Goal: Information Seeking & Learning: Learn about a topic

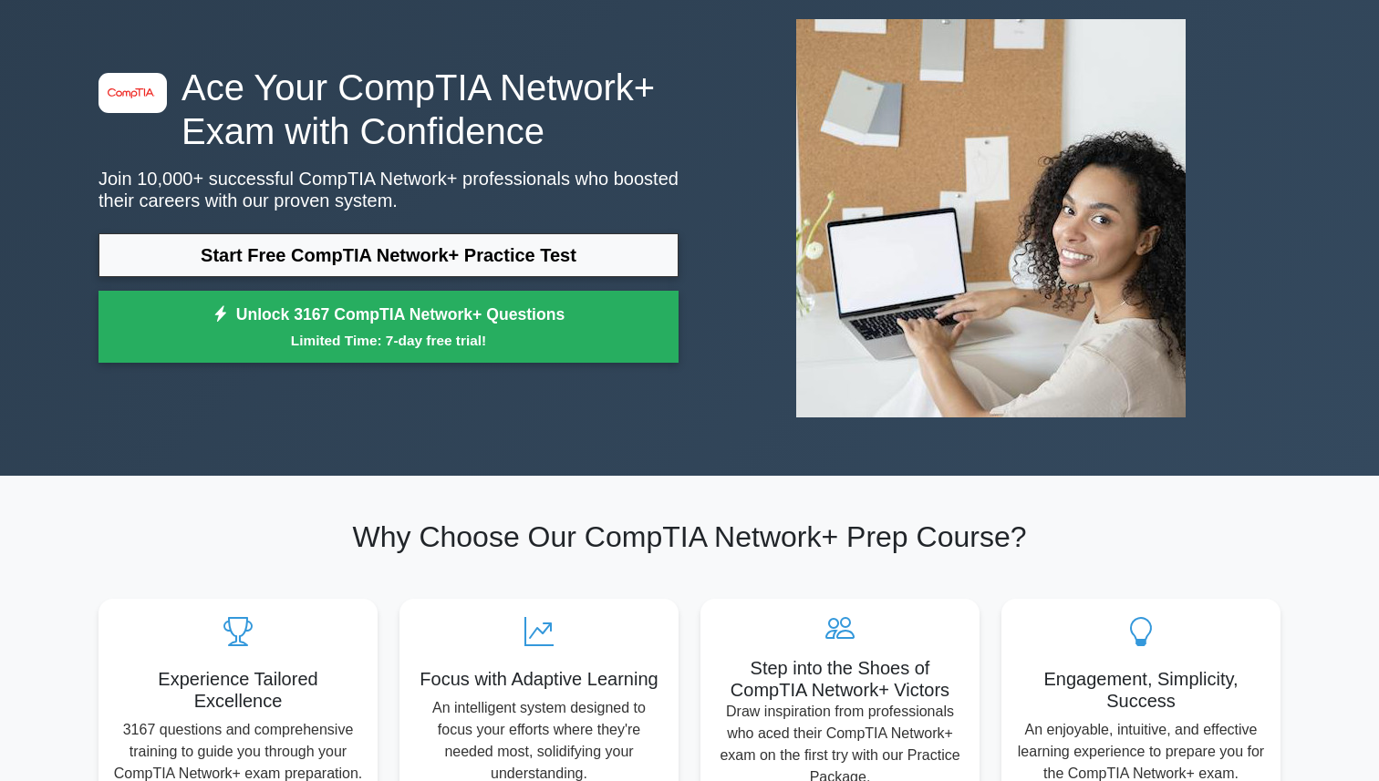
scroll to position [178, 0]
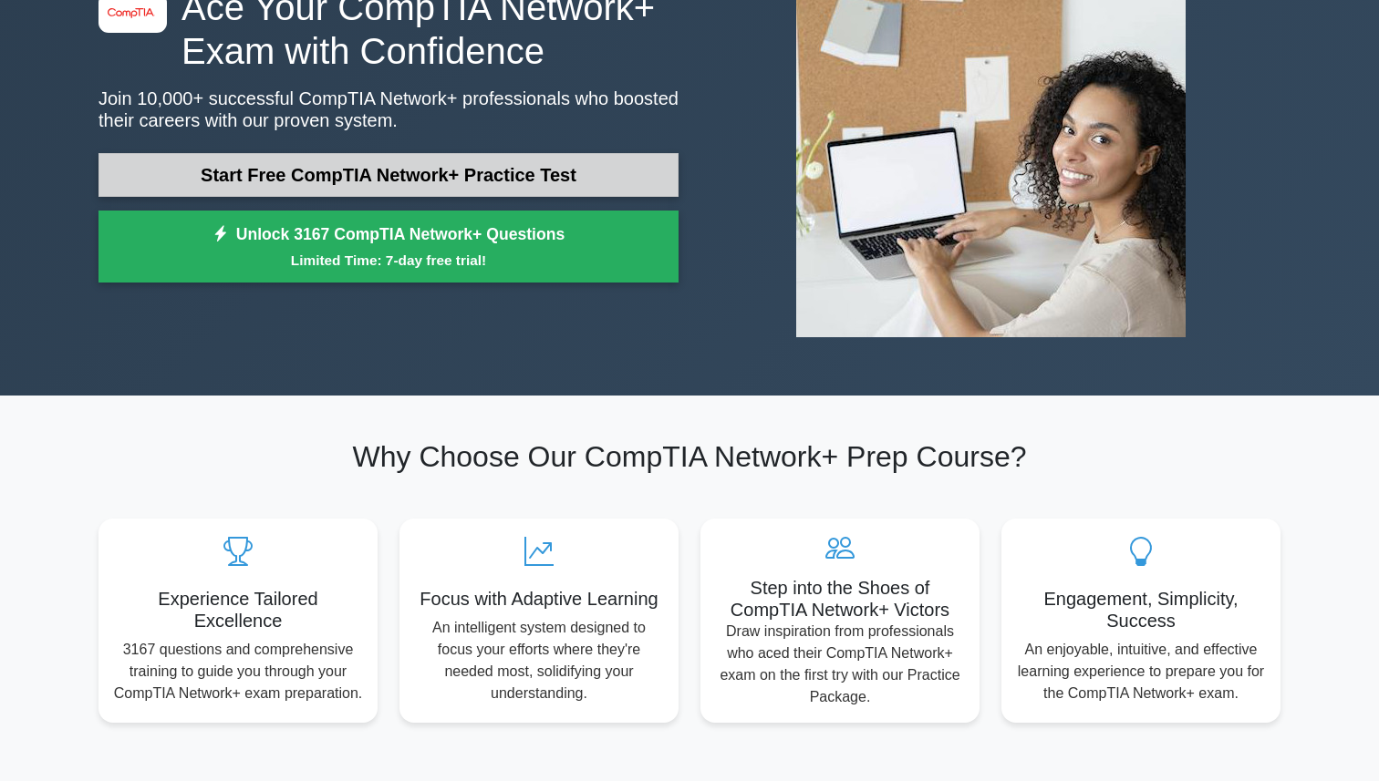
click at [273, 172] on link "Start Free CompTIA Network+ Practice Test" at bounding box center [388, 175] width 580 height 44
click at [502, 179] on link "Start Free CompTIA Network+ Practice Test" at bounding box center [388, 175] width 580 height 44
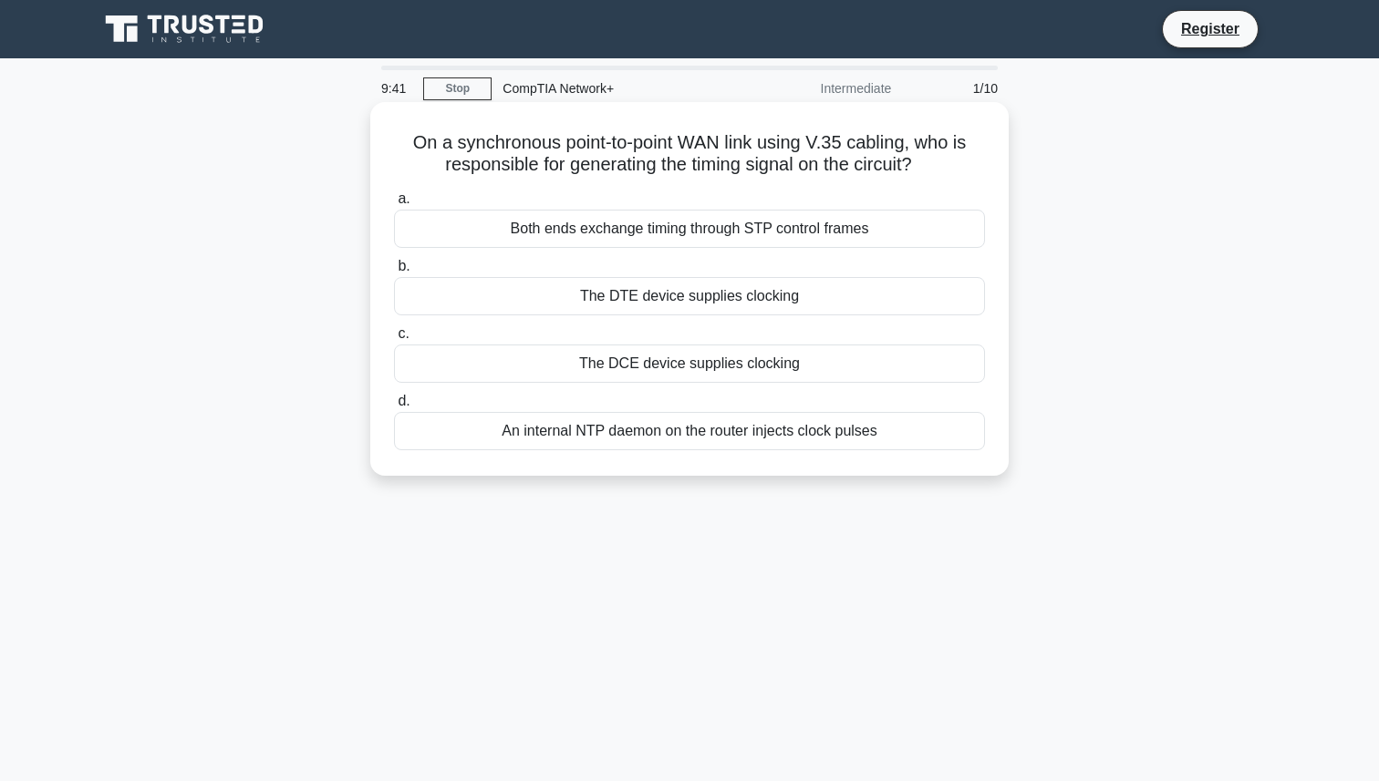
click at [815, 241] on div "Both ends exchange timing through STP control frames" at bounding box center [689, 229] width 591 height 38
click at [394, 205] on input "a. Both ends exchange timing through STP control frames" at bounding box center [394, 199] width 0 height 12
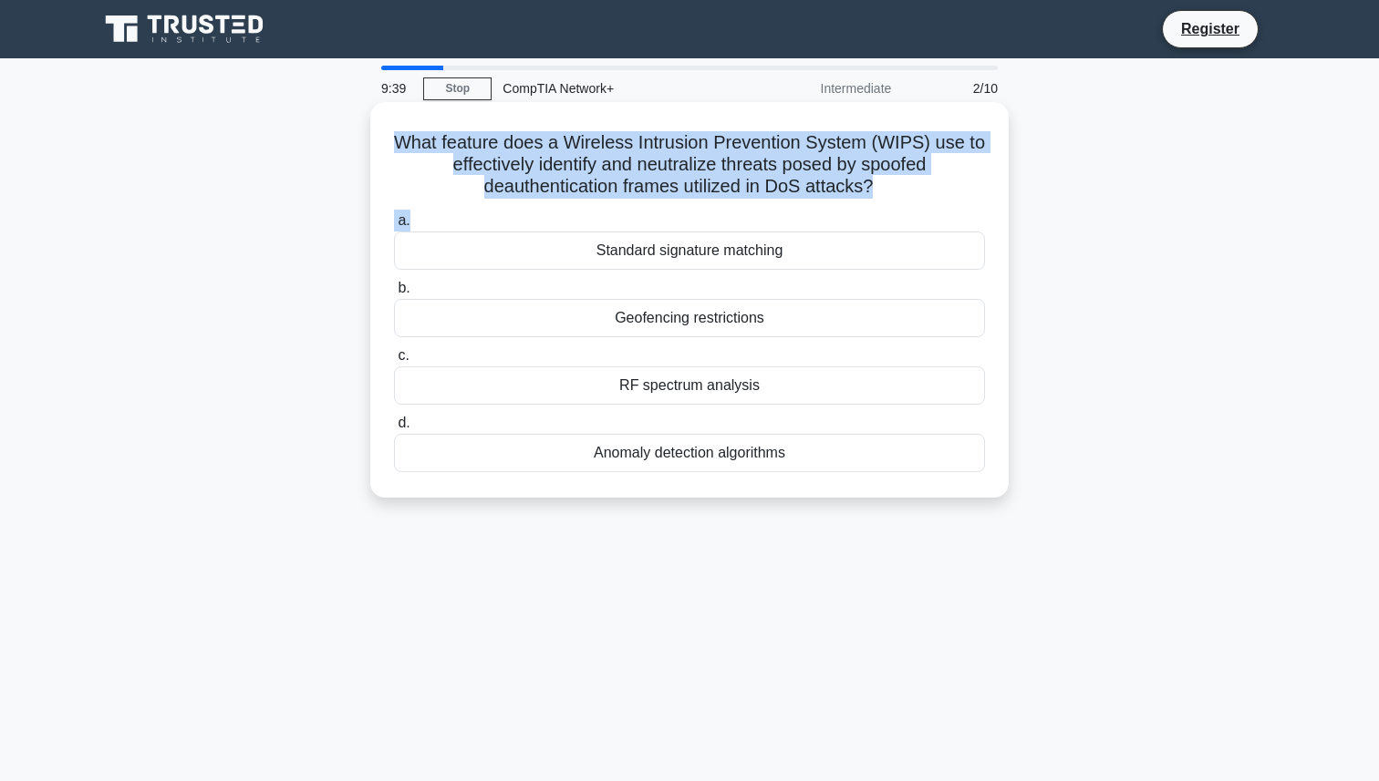
drag, startPoint x: 668, startPoint y: 123, endPoint x: 782, endPoint y: 227, distance: 154.2
click at [782, 227] on div "What feature does a Wireless Intrusion Prevention System (WIPS) use to effectiv…" at bounding box center [689, 299] width 624 height 381
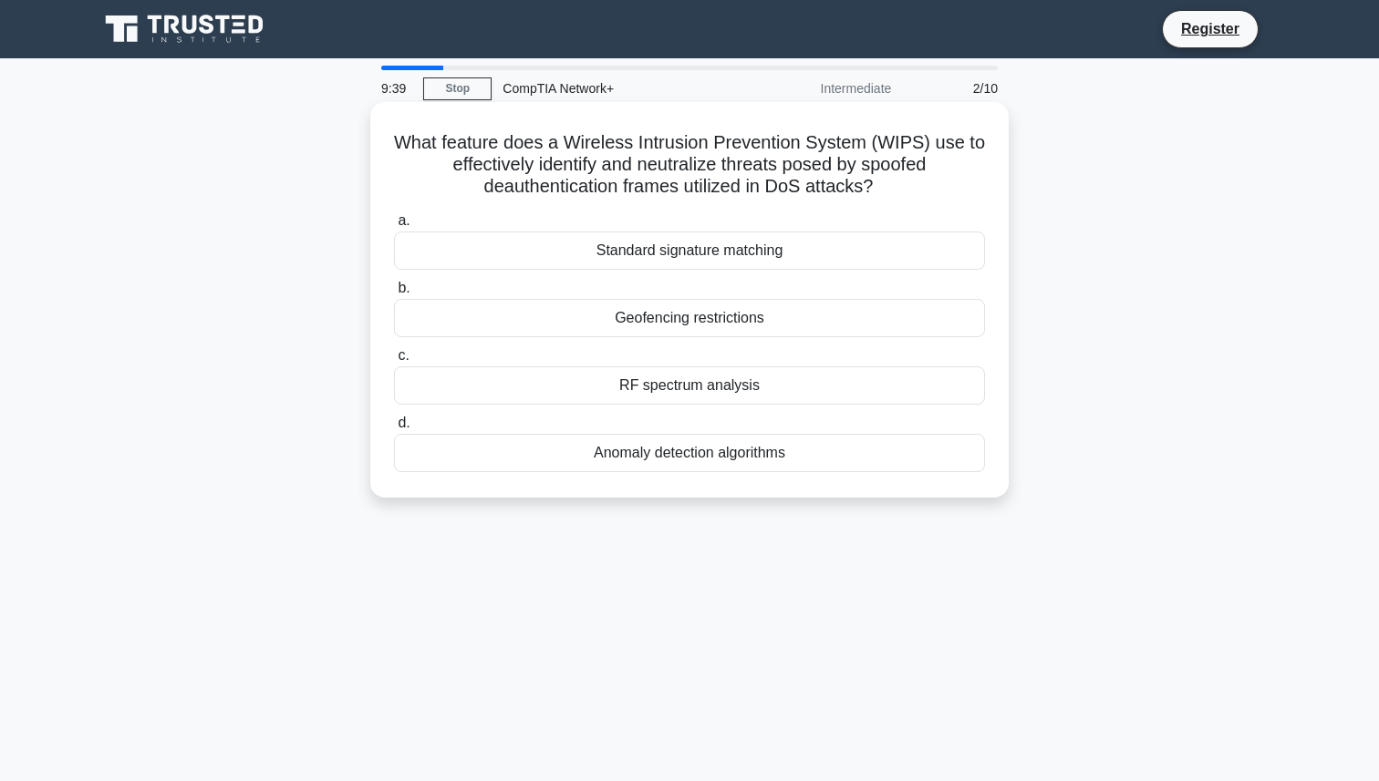
click at [878, 193] on icon ".spinner_0XTQ{transform-origin:center;animation:spinner_y6GP .75s linear infini…" at bounding box center [884, 188] width 22 height 22
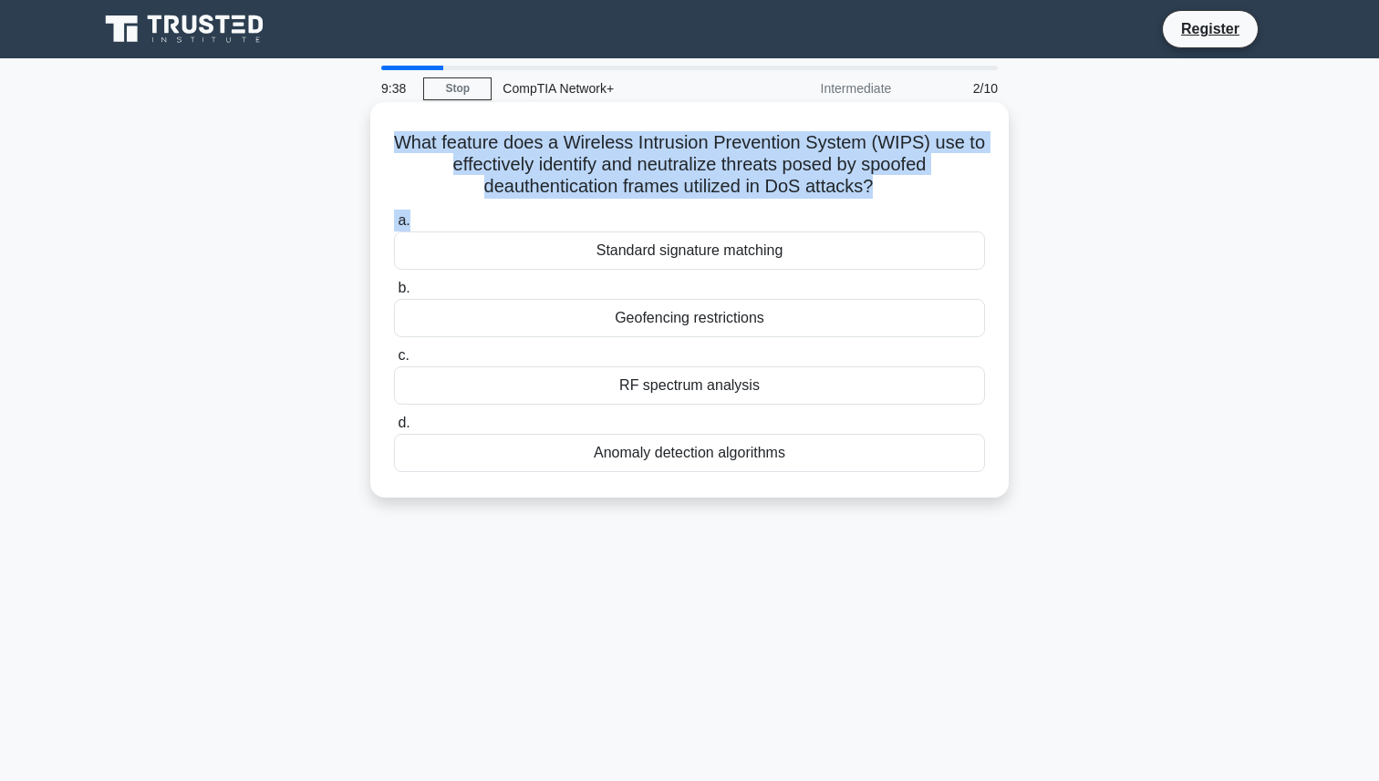
drag, startPoint x: 884, startPoint y: 213, endPoint x: 782, endPoint y: 122, distance: 136.9
click at [782, 122] on div "What feature does a Wireless Intrusion Prevention System (WIPS) use to effectiv…" at bounding box center [689, 299] width 624 height 381
click at [780, 122] on div "What feature does a Wireless Intrusion Prevention System (WIPS) use to effectiv…" at bounding box center [689, 299] width 624 height 381
drag, startPoint x: 739, startPoint y: 122, endPoint x: 929, endPoint y: 224, distance: 215.4
click at [929, 224] on div "What feature does a Wireless Intrusion Prevention System (WIPS) use to effectiv…" at bounding box center [689, 299] width 624 height 381
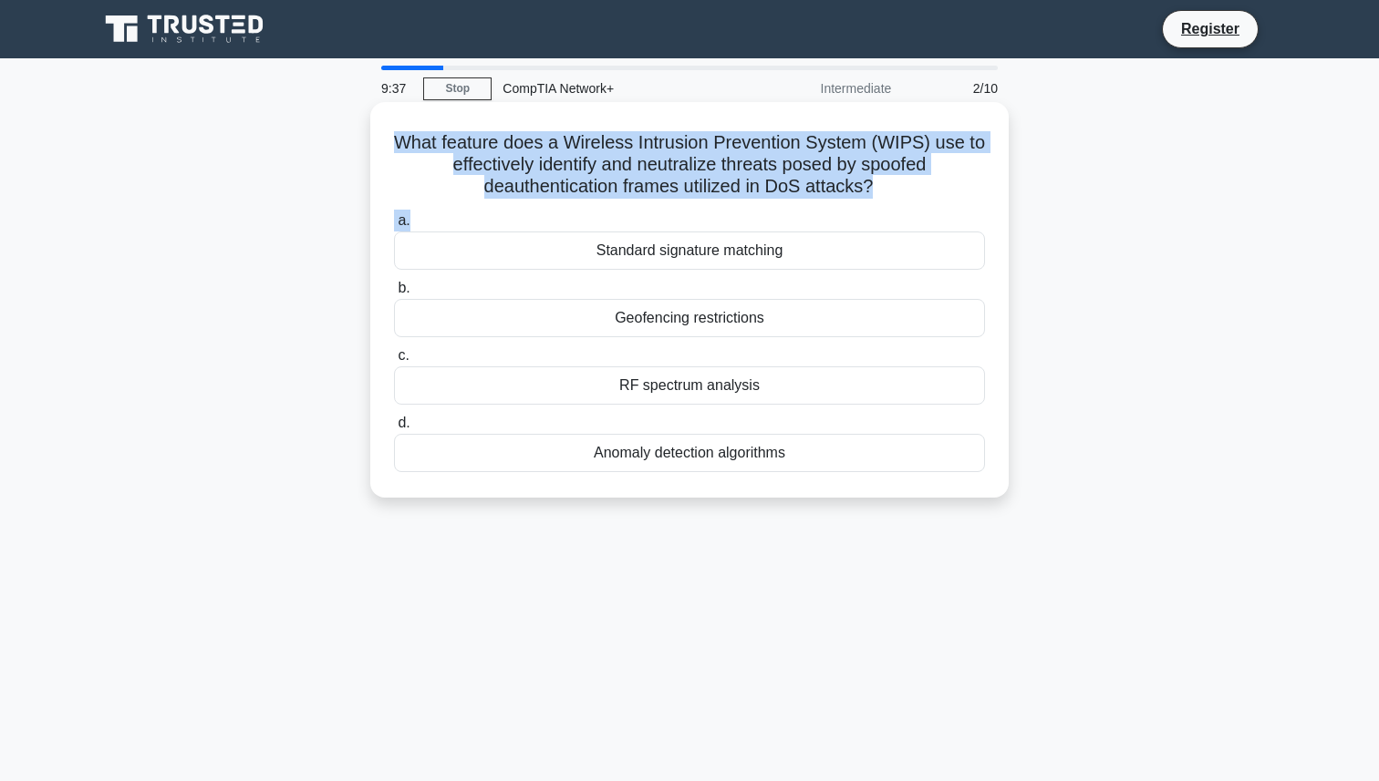
click at [921, 206] on div "What feature does a Wireless Intrusion Prevention System (WIPS) use to effectiv…" at bounding box center [689, 299] width 624 height 381
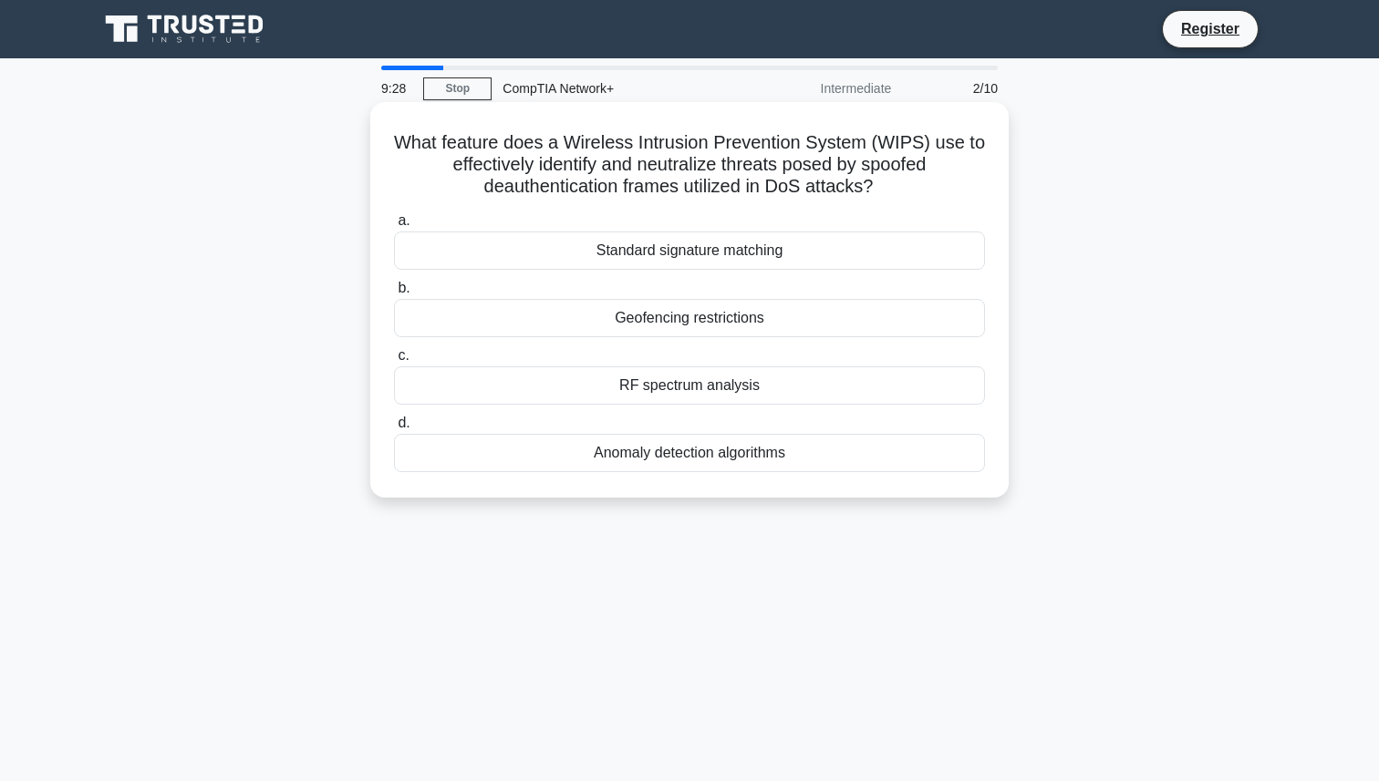
click at [747, 390] on div "RF spectrum analysis" at bounding box center [689, 386] width 591 height 38
click at [394, 362] on input "c. RF spectrum analysis" at bounding box center [394, 356] width 0 height 12
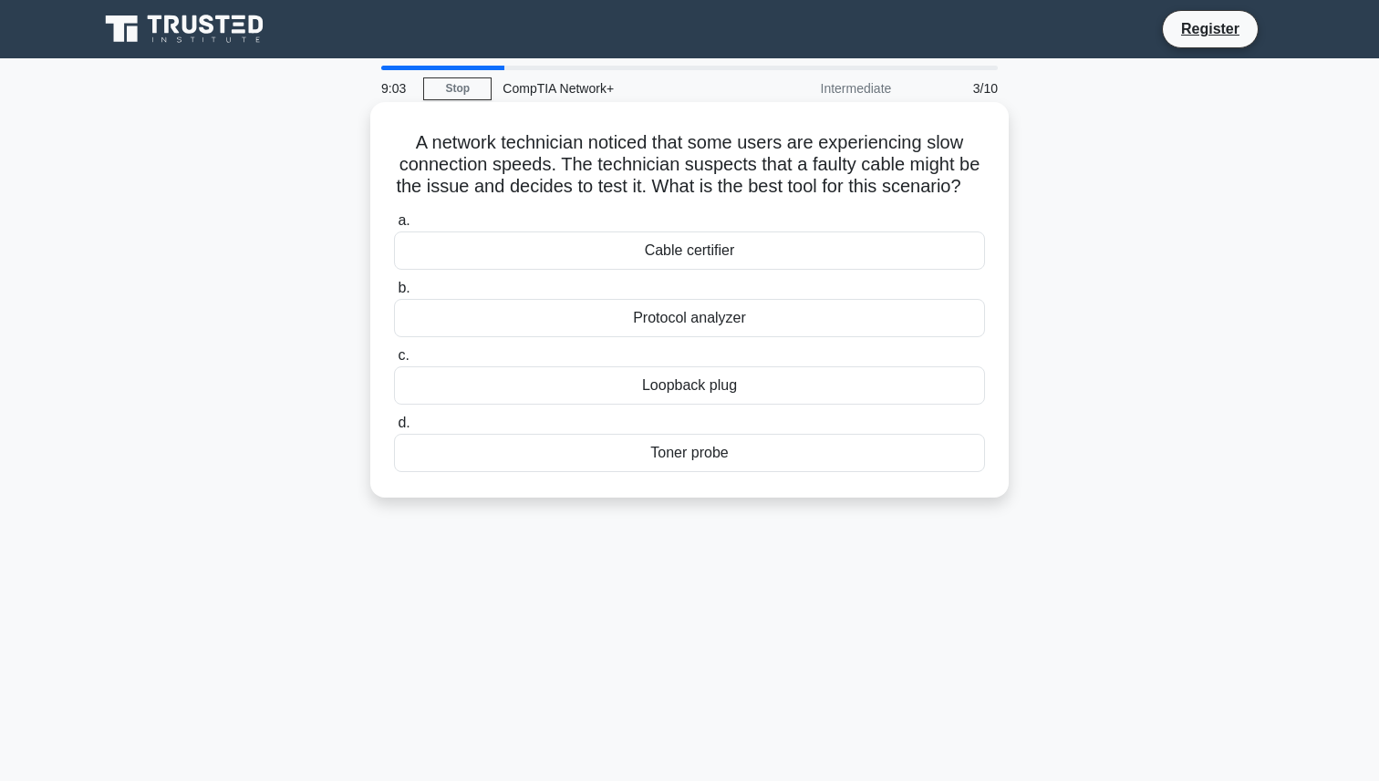
click at [770, 472] on div "Toner probe" at bounding box center [689, 453] width 591 height 38
click at [394, 429] on input "d. Toner probe" at bounding box center [394, 424] width 0 height 12
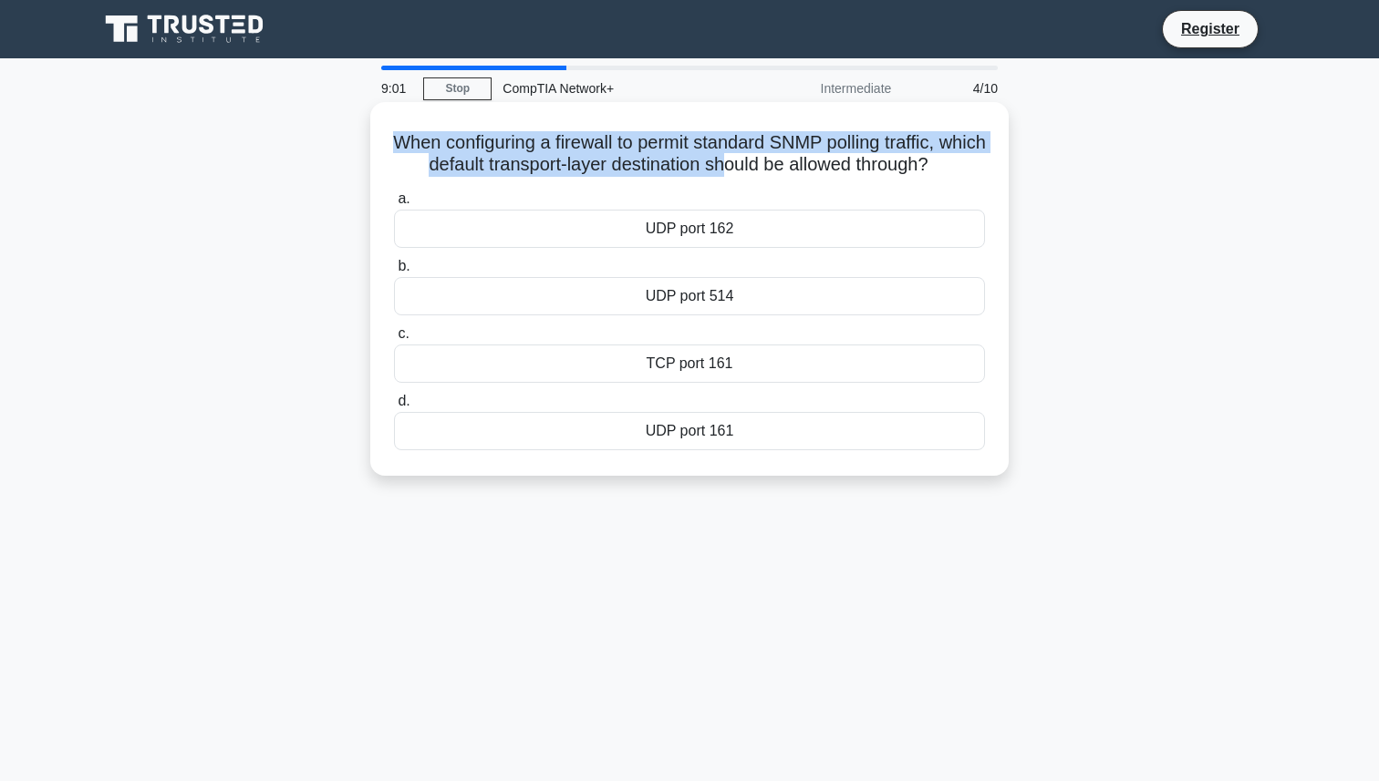
drag, startPoint x: 699, startPoint y: 129, endPoint x: 753, endPoint y: 160, distance: 61.6
click at [752, 158] on div "When configuring a firewall to permit standard SNMP polling traffic, which defa…" at bounding box center [689, 288] width 624 height 359
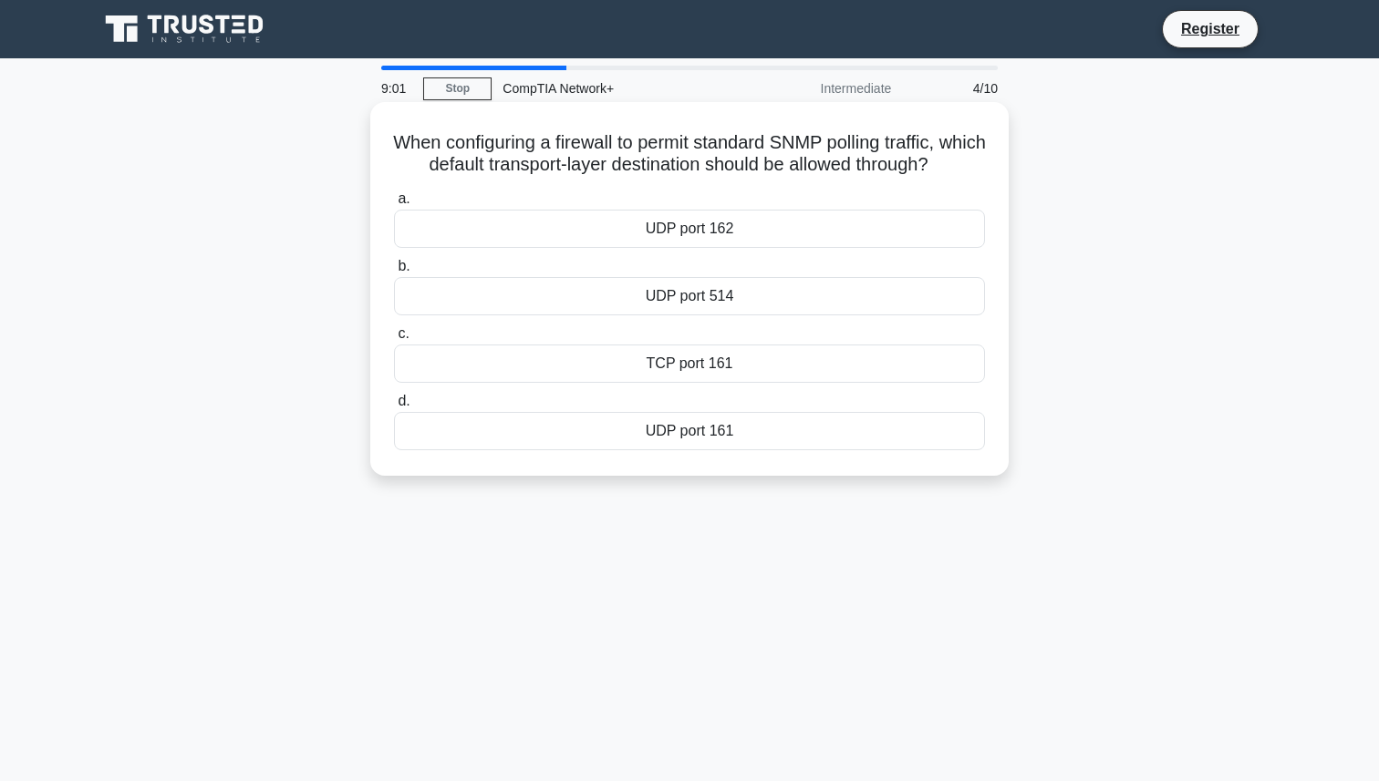
click at [753, 160] on h5 "When configuring a firewall to permit standard SNMP polling traffic, which defa…" at bounding box center [689, 154] width 594 height 46
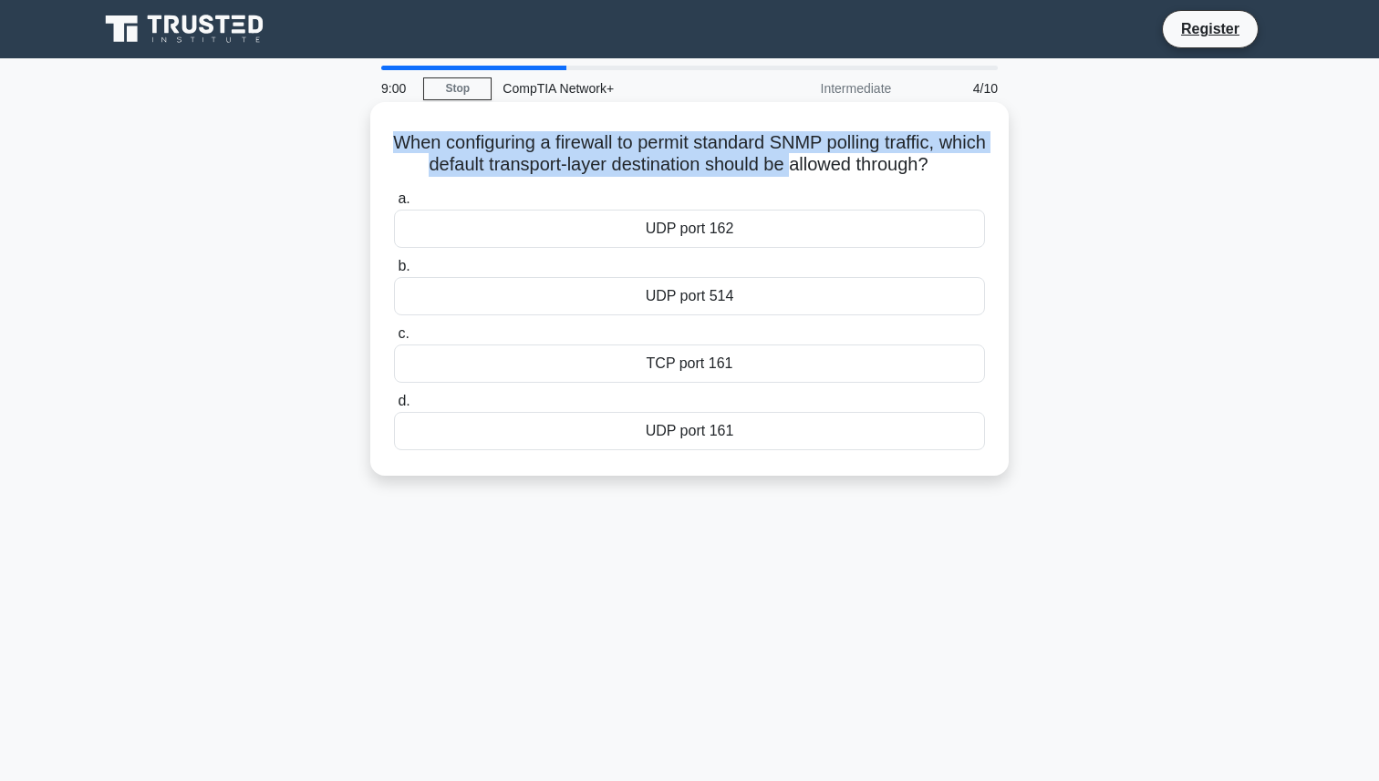
drag, startPoint x: 812, startPoint y: 171, endPoint x: 715, endPoint y: 130, distance: 105.8
click at [715, 130] on div "When configuring a firewall to permit standard SNMP polling traffic, which defa…" at bounding box center [689, 288] width 624 height 359
click at [714, 130] on div "When configuring a firewall to permit standard SNMP polling traffic, which defa…" at bounding box center [689, 288] width 624 height 359
drag, startPoint x: 687, startPoint y: 130, endPoint x: 870, endPoint y: 190, distance: 191.7
click at [870, 190] on div "When configuring a firewall to permit standard SNMP polling traffic, which defa…" at bounding box center [689, 288] width 624 height 359
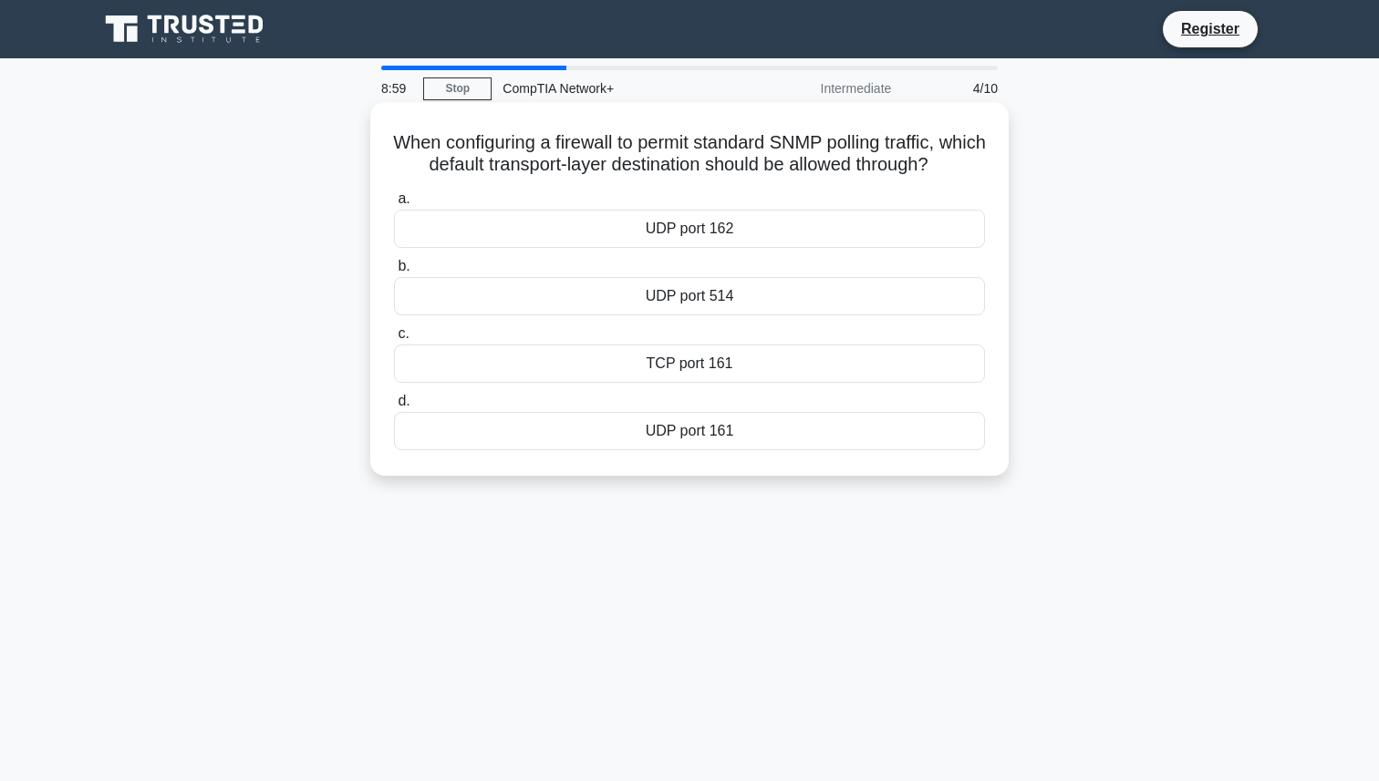
click at [929, 160] on h5 "When configuring a firewall to permit standard SNMP polling traffic, which defa…" at bounding box center [689, 154] width 594 height 46
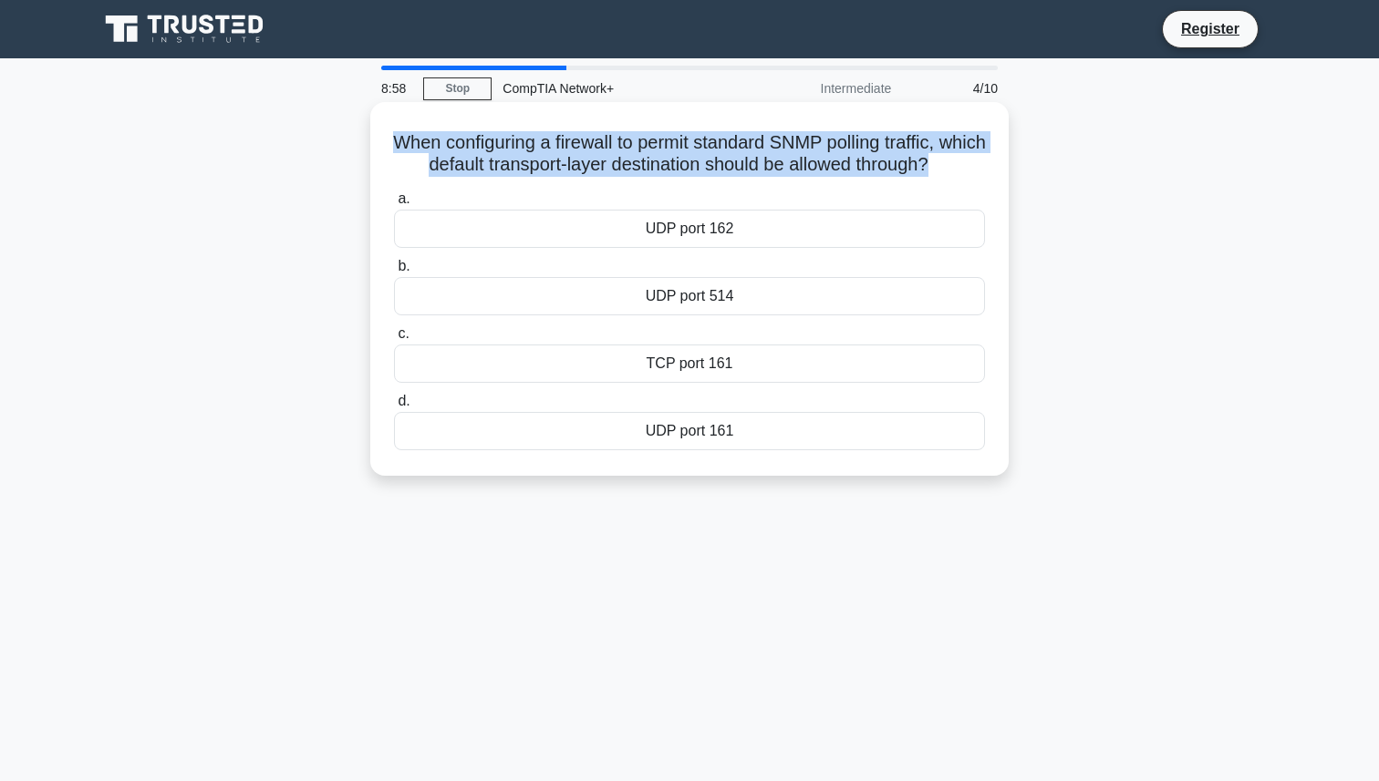
drag, startPoint x: 976, startPoint y: 186, endPoint x: 852, endPoint y: 122, distance: 140.3
click at [852, 122] on div "When configuring a firewall to permit standard SNMP polling traffic, which defa…" at bounding box center [689, 288] width 624 height 359
drag, startPoint x: 850, startPoint y: 122, endPoint x: 977, endPoint y: 190, distance: 144.4
click at [977, 190] on div "When configuring a firewall to permit standard SNMP polling traffic, which defa…" at bounding box center [689, 288] width 624 height 359
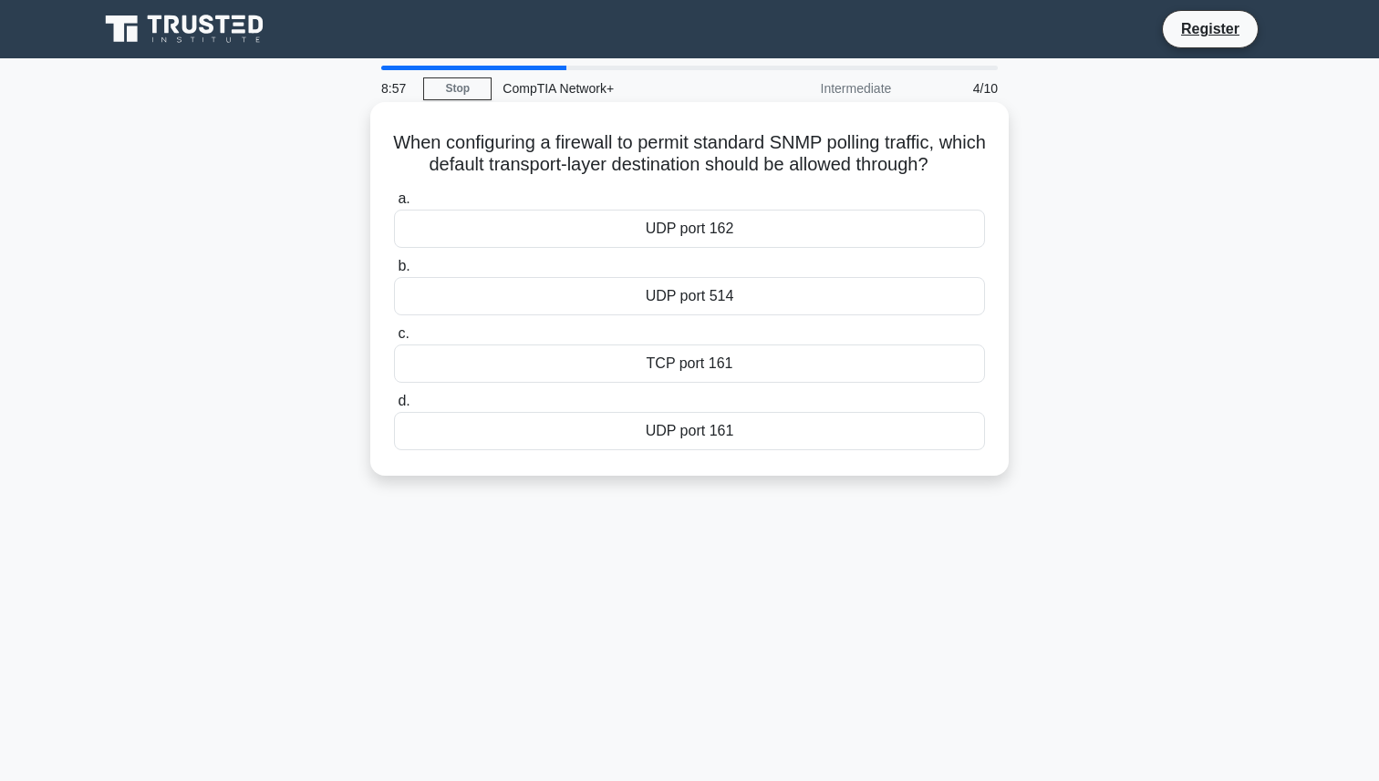
click at [977, 190] on label "a. UDP port 162" at bounding box center [689, 218] width 591 height 60
click at [394, 193] on input "a. UDP port 162" at bounding box center [394, 199] width 0 height 12
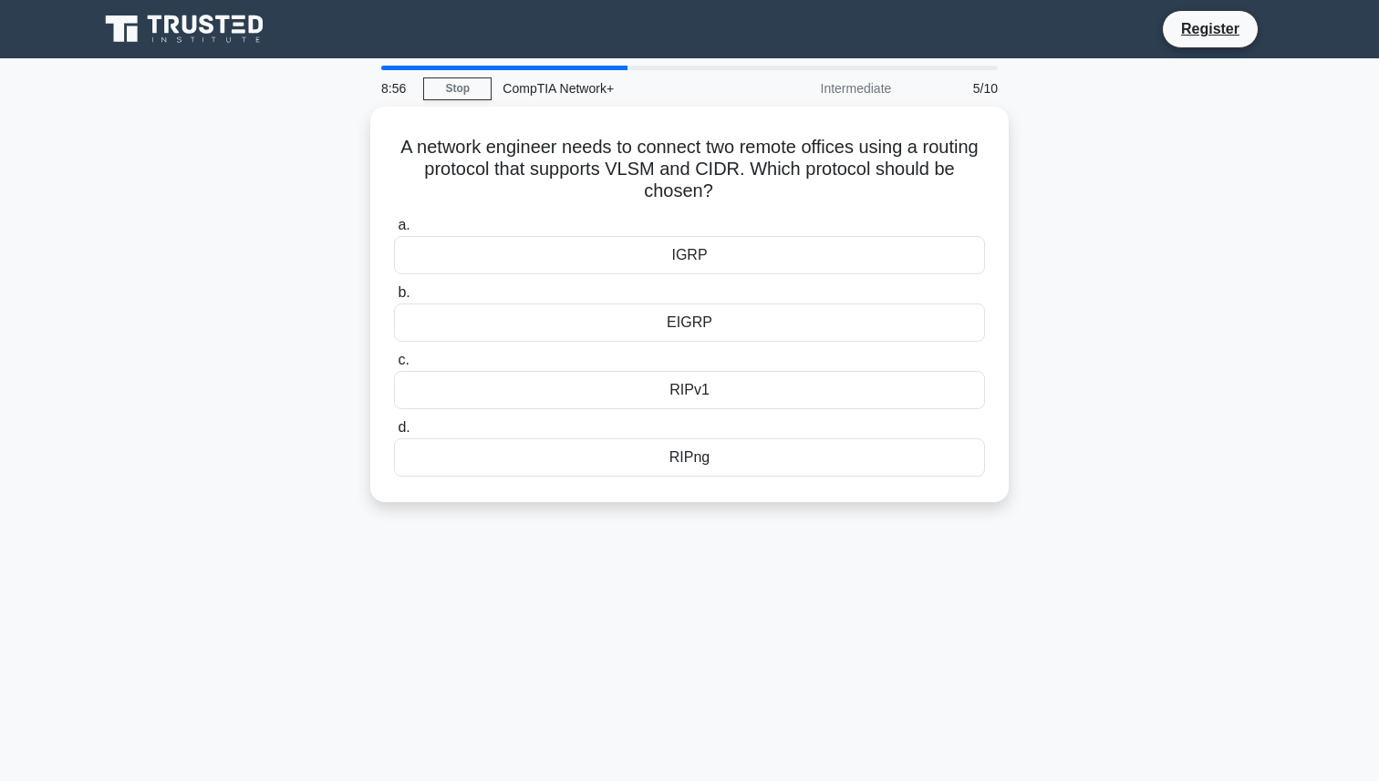
click at [976, 170] on h5 "A network engineer needs to connect two remote offices using a routing protocol…" at bounding box center [689, 169] width 594 height 67
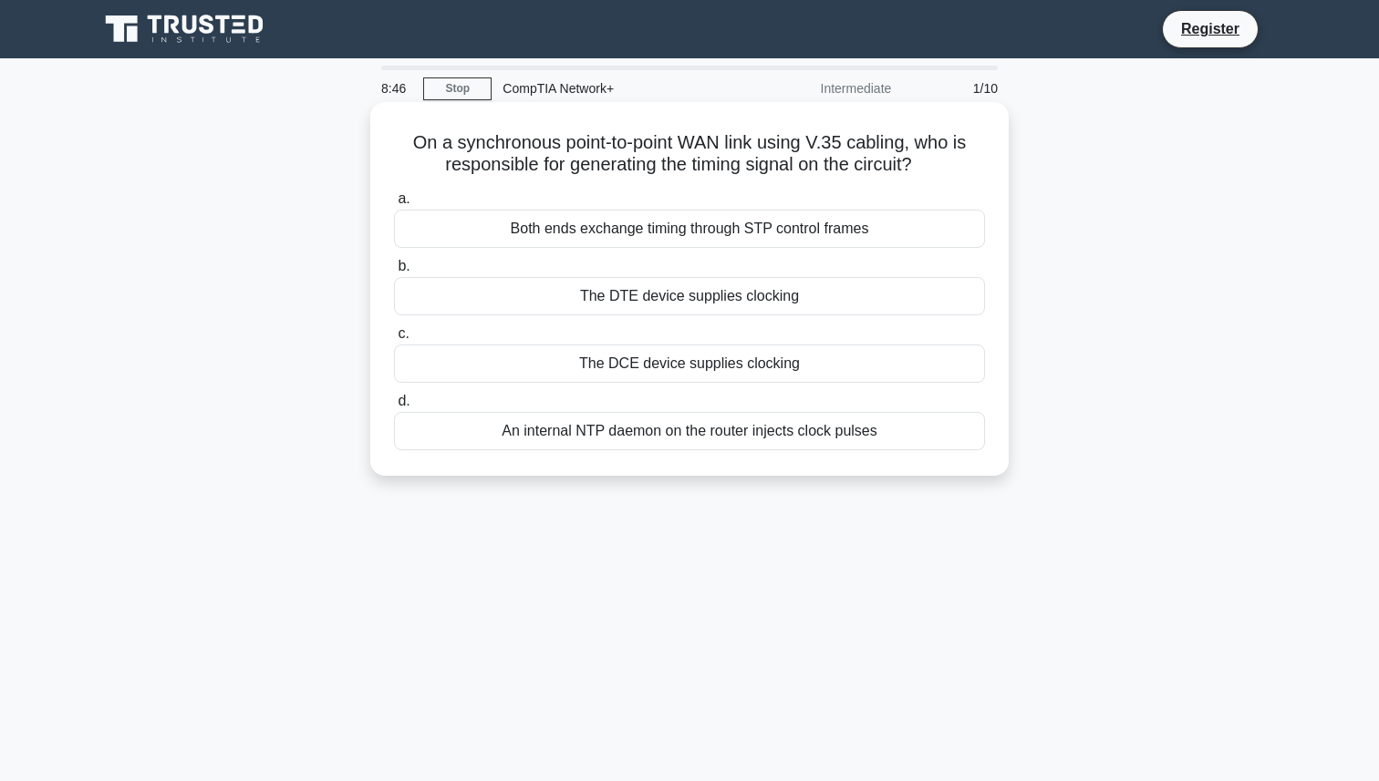
click at [762, 235] on div "Both ends exchange timing through STP control frames" at bounding box center [689, 229] width 591 height 38
click at [394, 205] on input "a. Both ends exchange timing through STP control frames" at bounding box center [394, 199] width 0 height 12
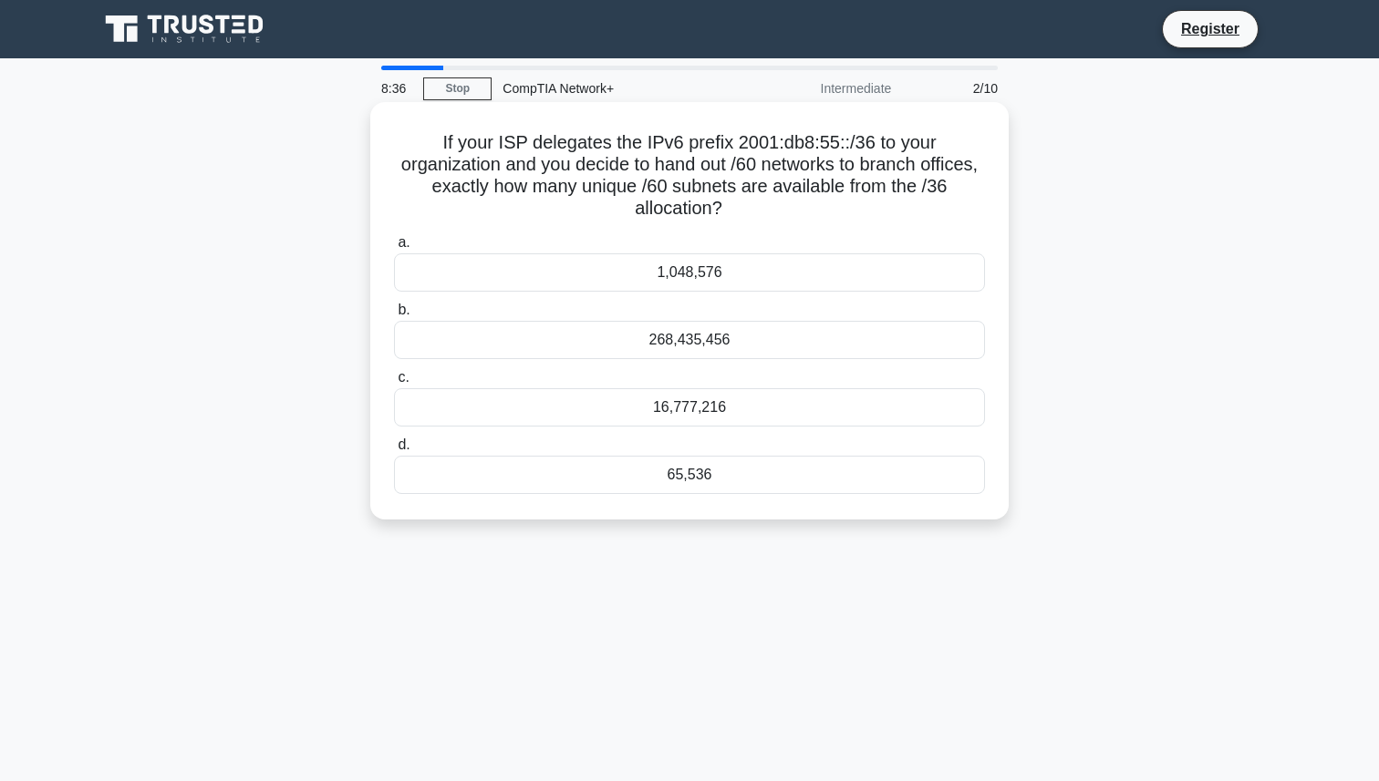
click at [807, 398] on div "16,777,216" at bounding box center [689, 407] width 591 height 38
click at [394, 384] on input "c. 16,777,216" at bounding box center [394, 378] width 0 height 12
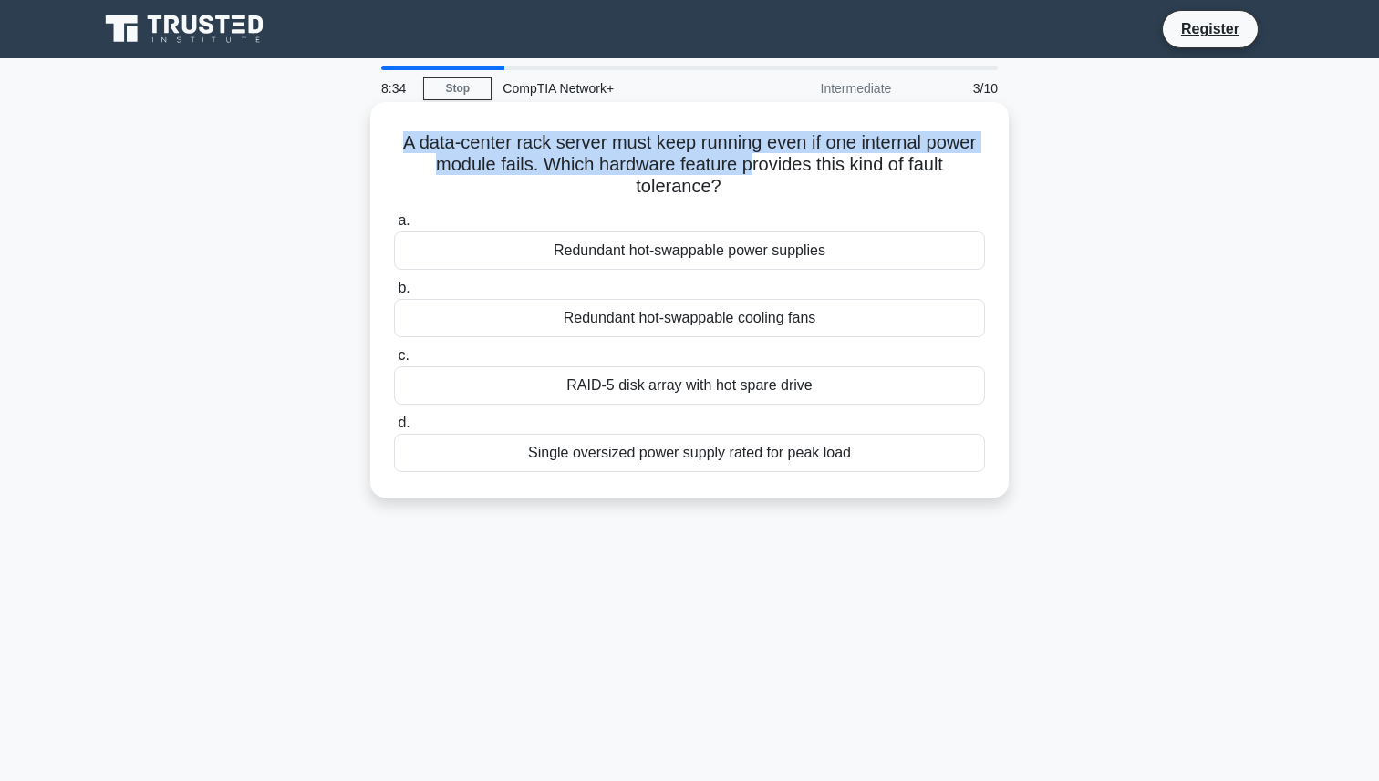
drag, startPoint x: 752, startPoint y: 172, endPoint x: 517, endPoint y: 119, distance: 241.3
click at [517, 119] on div "A data-center rack server must keep running even if one internal power module f…" at bounding box center [689, 299] width 624 height 381
